Goal: Book appointment/travel/reservation

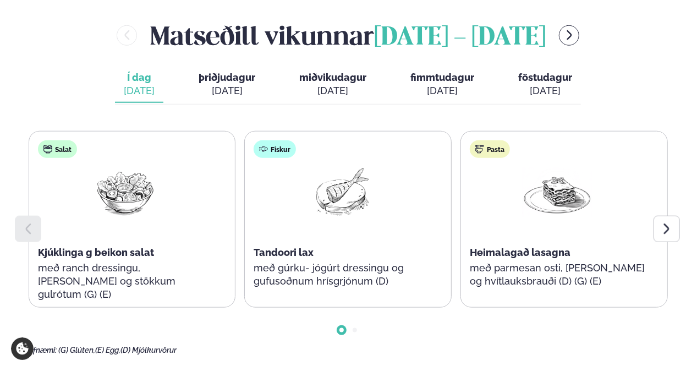
scroll to position [544, 0]
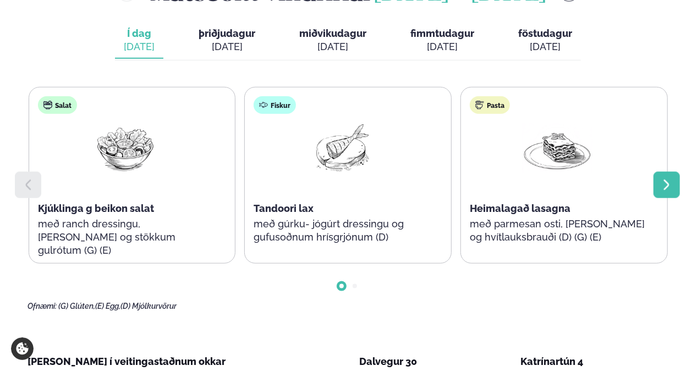
click at [668, 179] on icon at bounding box center [667, 184] width 6 height 10
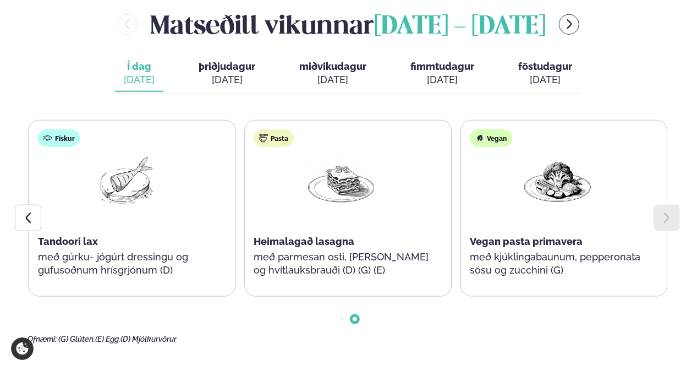
scroll to position [509, 0]
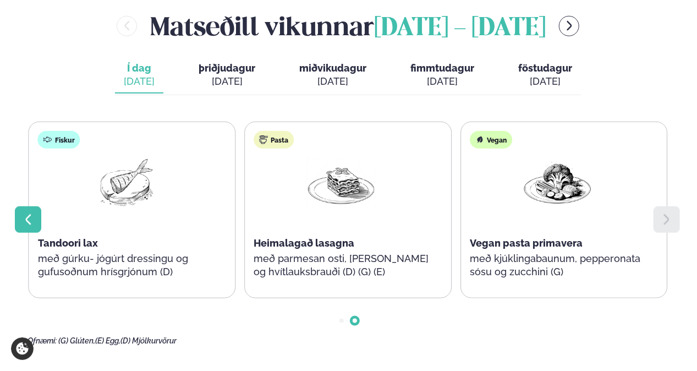
click at [30, 213] on icon at bounding box center [27, 219] width 13 height 13
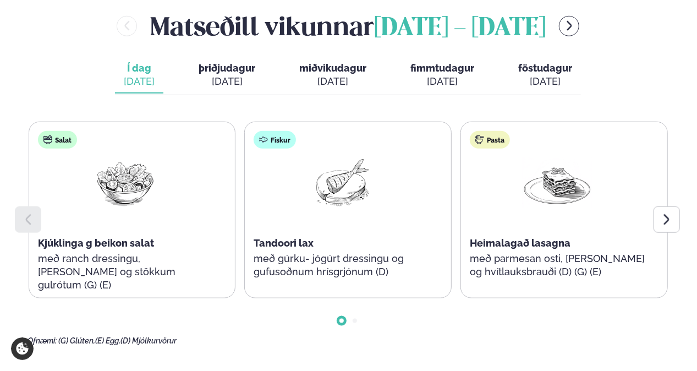
click at [210, 62] on span "þriðjudagur" at bounding box center [227, 68] width 57 height 12
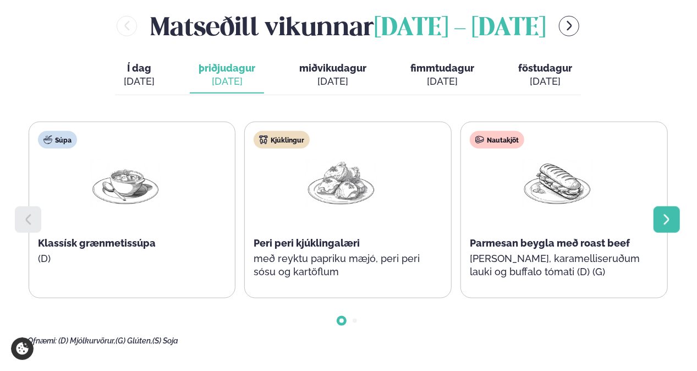
click at [672, 213] on icon at bounding box center [666, 219] width 13 height 13
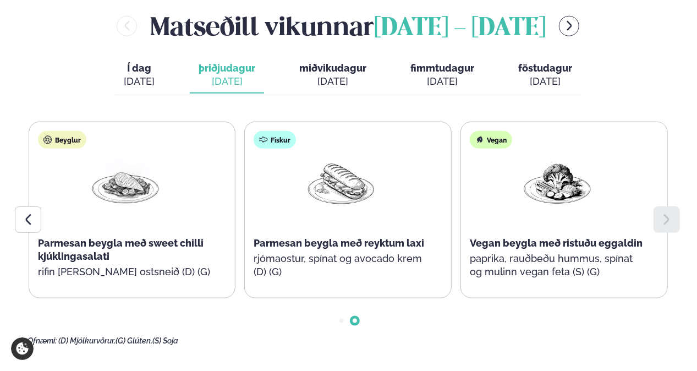
click at [357, 75] on div "[DATE]" at bounding box center [332, 81] width 67 height 13
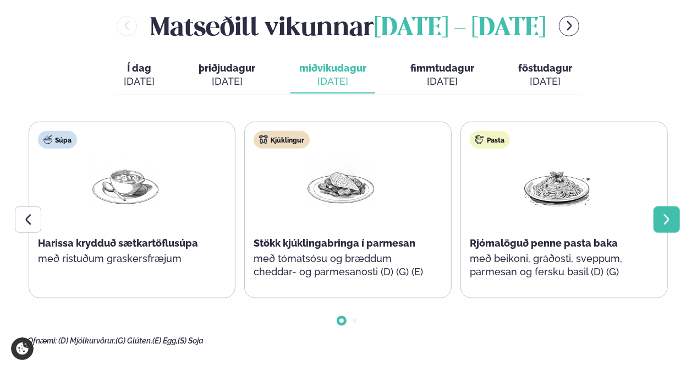
click at [671, 213] on icon at bounding box center [666, 219] width 13 height 13
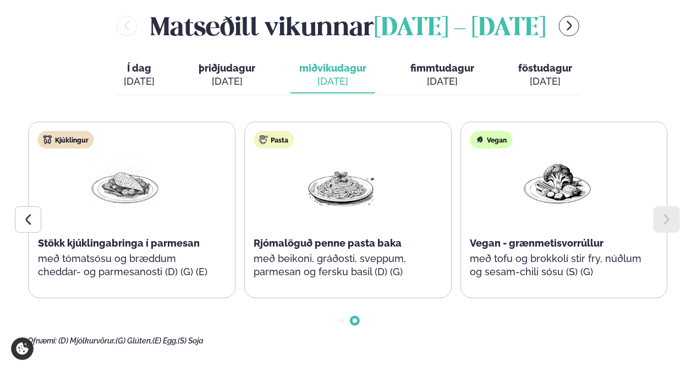
click at [429, 62] on span "fimmtudagur" at bounding box center [442, 68] width 64 height 12
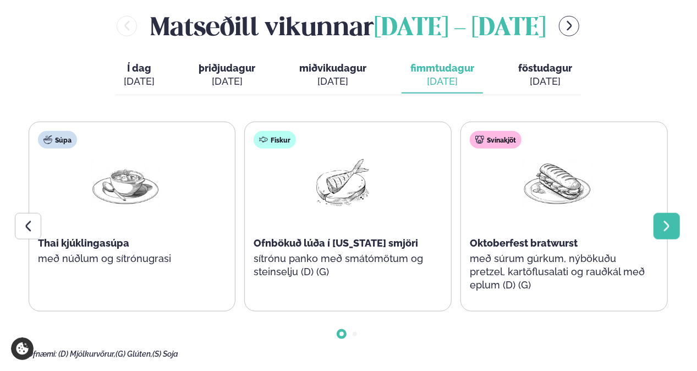
click at [664, 213] on div at bounding box center [667, 226] width 26 height 26
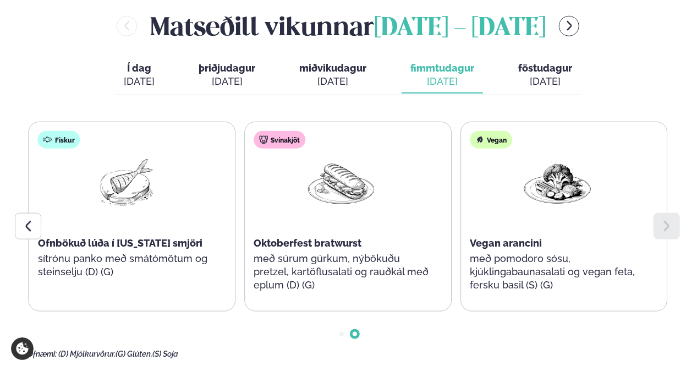
click at [557, 75] on div "[DATE]" at bounding box center [545, 81] width 54 height 13
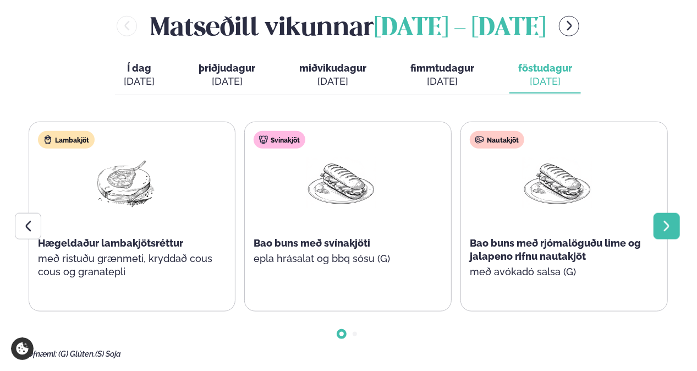
click at [668, 213] on div at bounding box center [667, 226] width 26 height 26
